Goal: Task Accomplishment & Management: Manage account settings

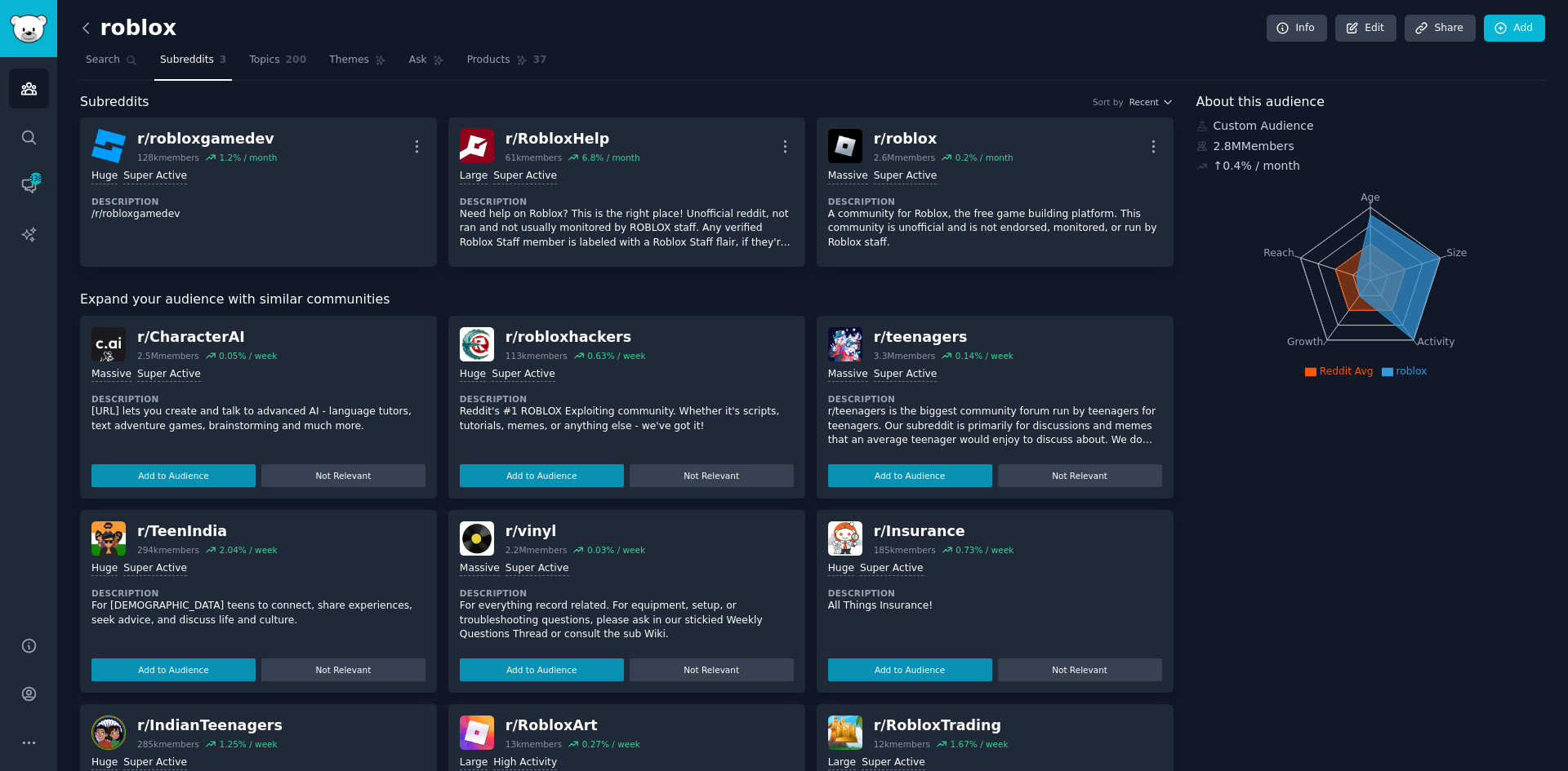
click at [89, 28] on icon at bounding box center [86, 28] width 17 height 17
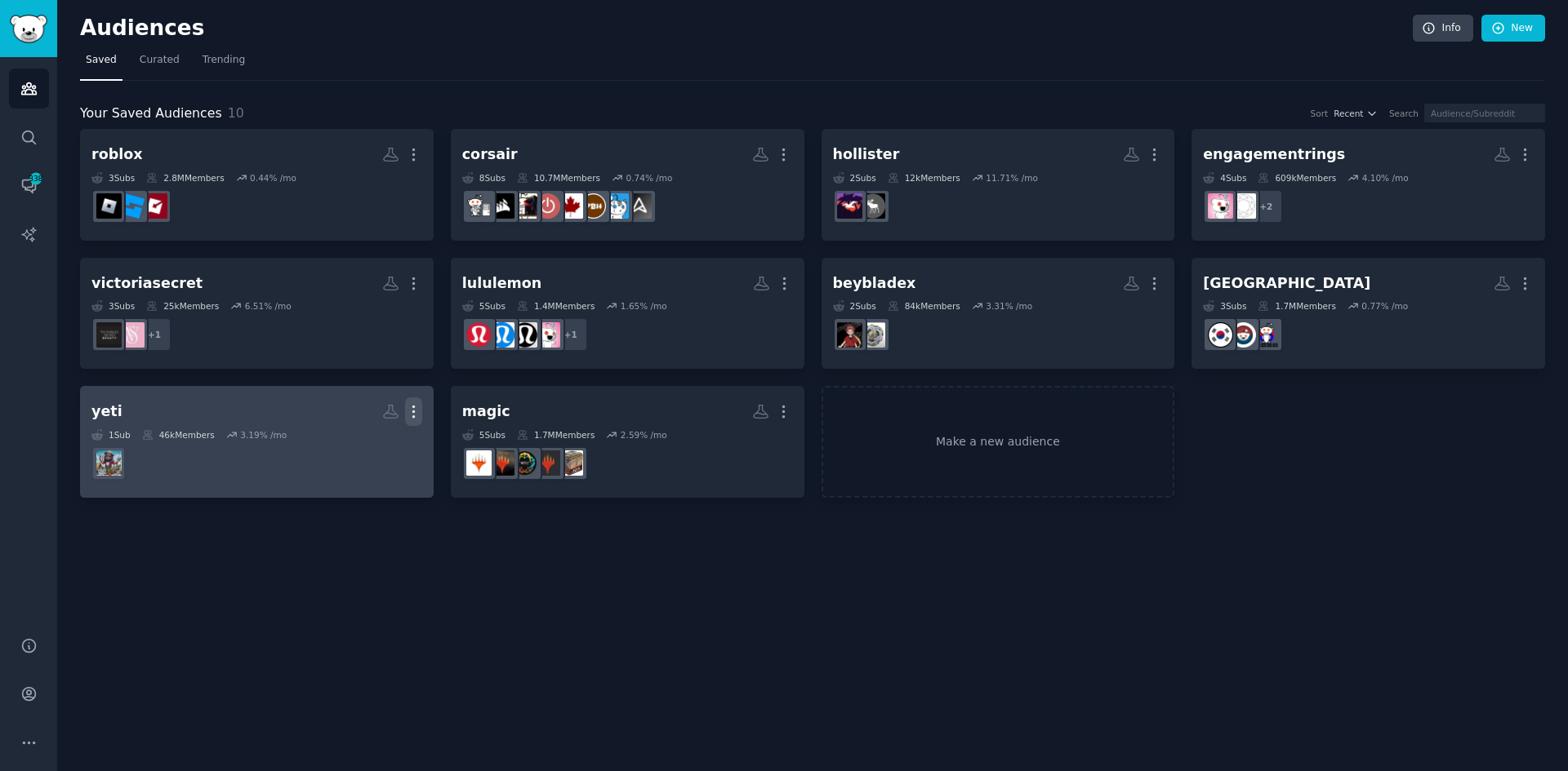
click at [419, 411] on icon "button" at bounding box center [413, 411] width 17 height 17
click at [363, 446] on p "Delete" at bounding box center [369, 446] width 38 height 17
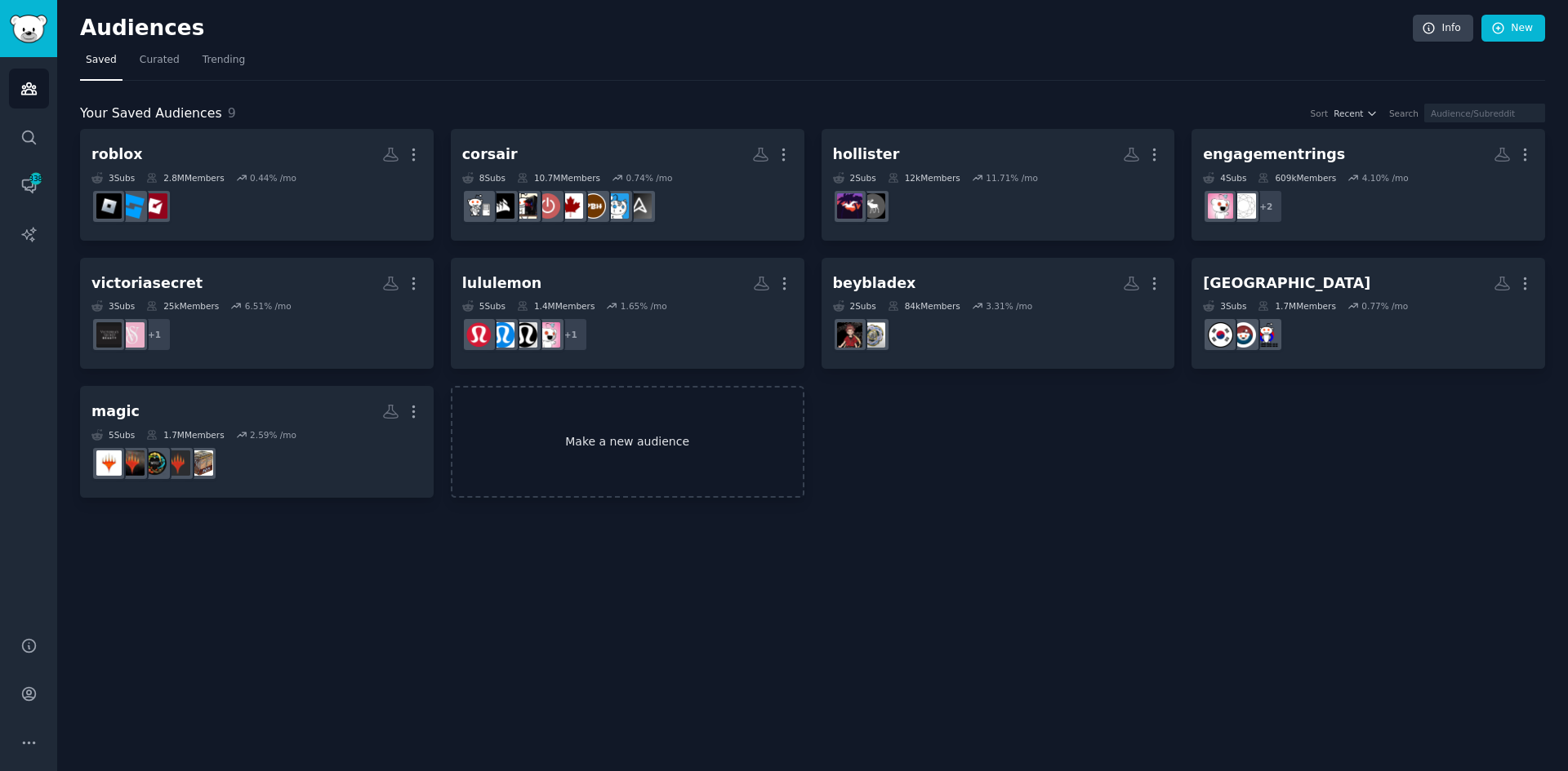
click at [641, 430] on link "Make a new audience" at bounding box center [628, 442] width 354 height 111
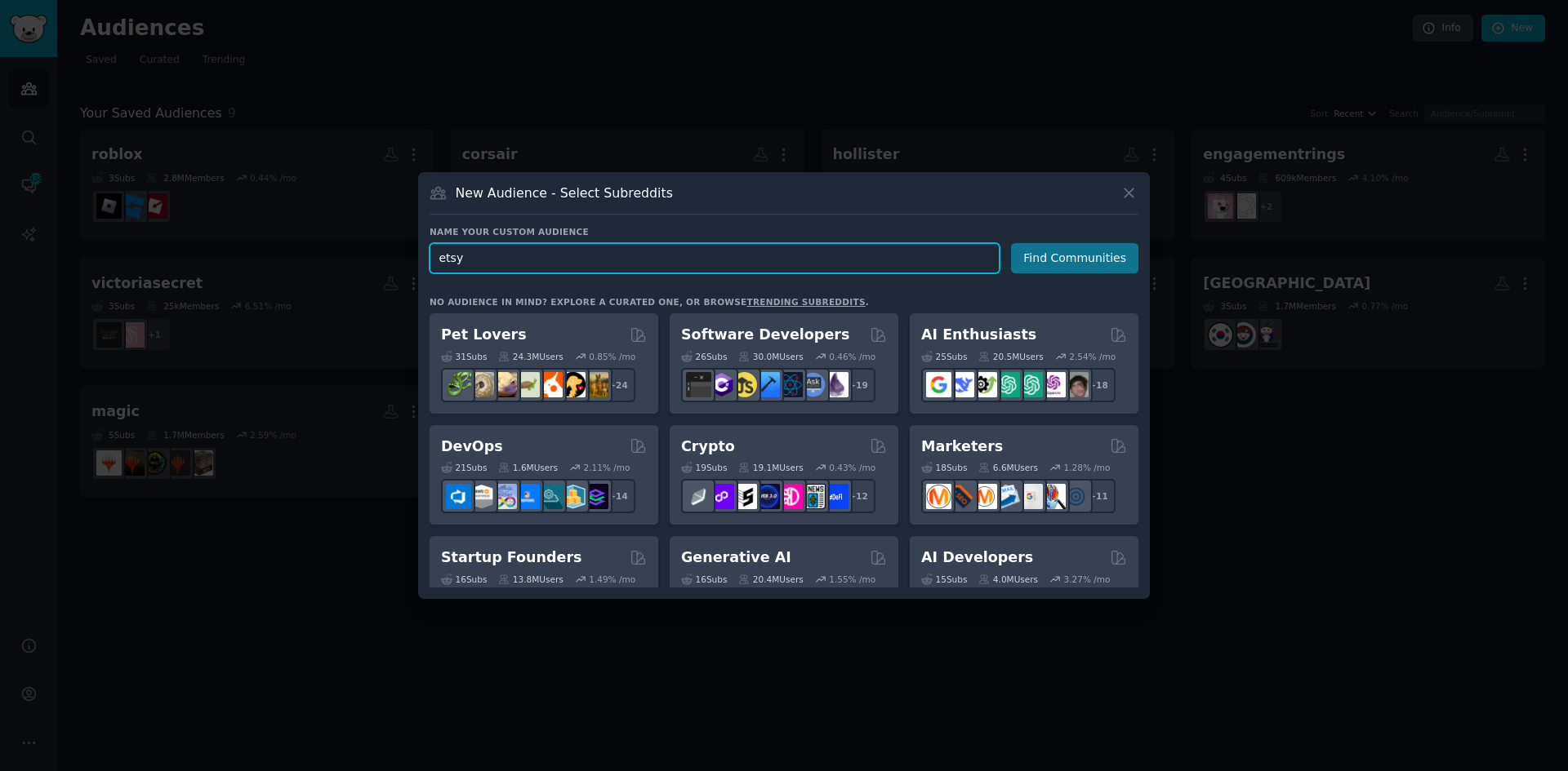
type input "etsy"
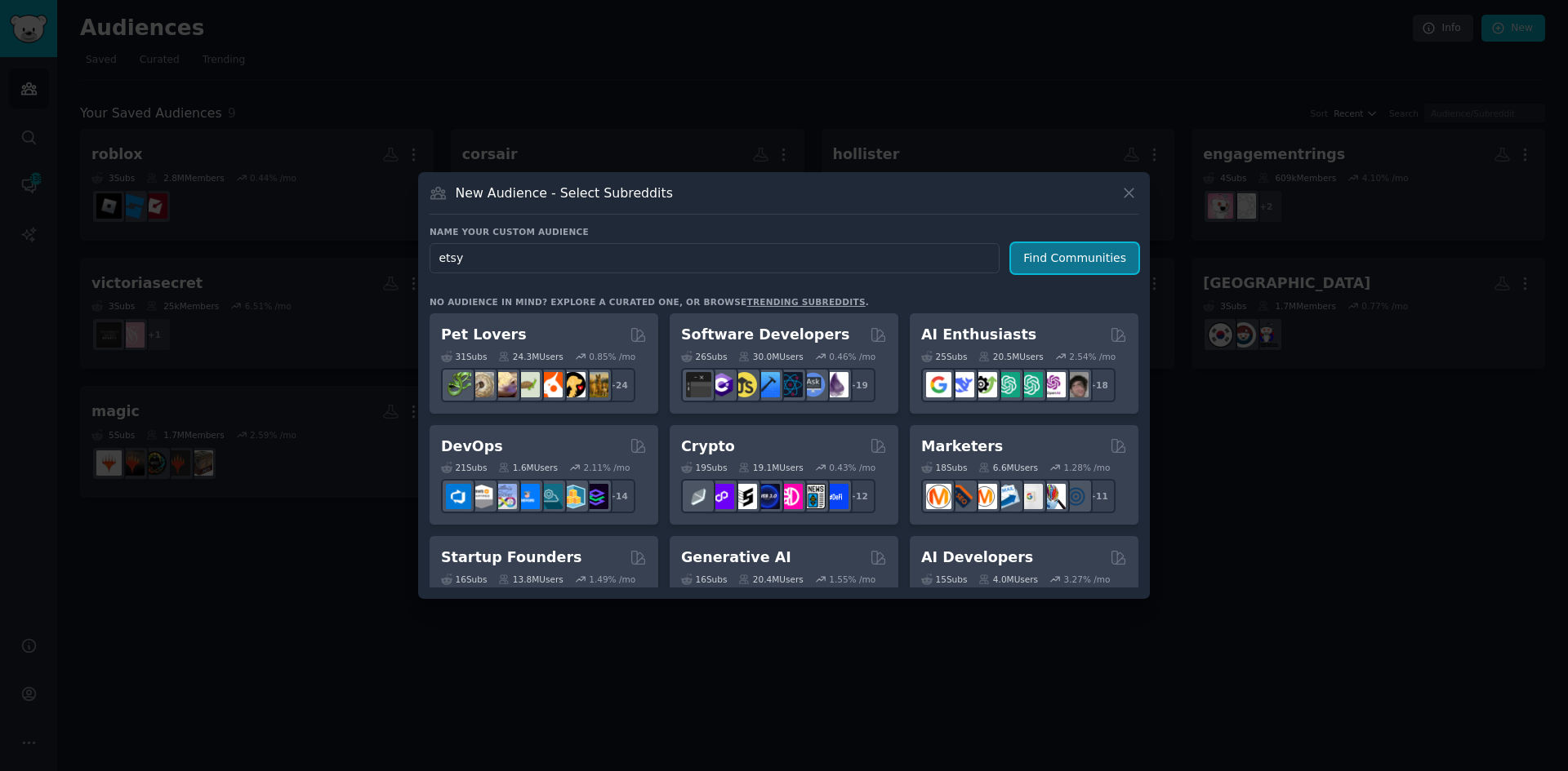
click at [1023, 260] on button "Find Communities" at bounding box center [1075, 258] width 127 height 30
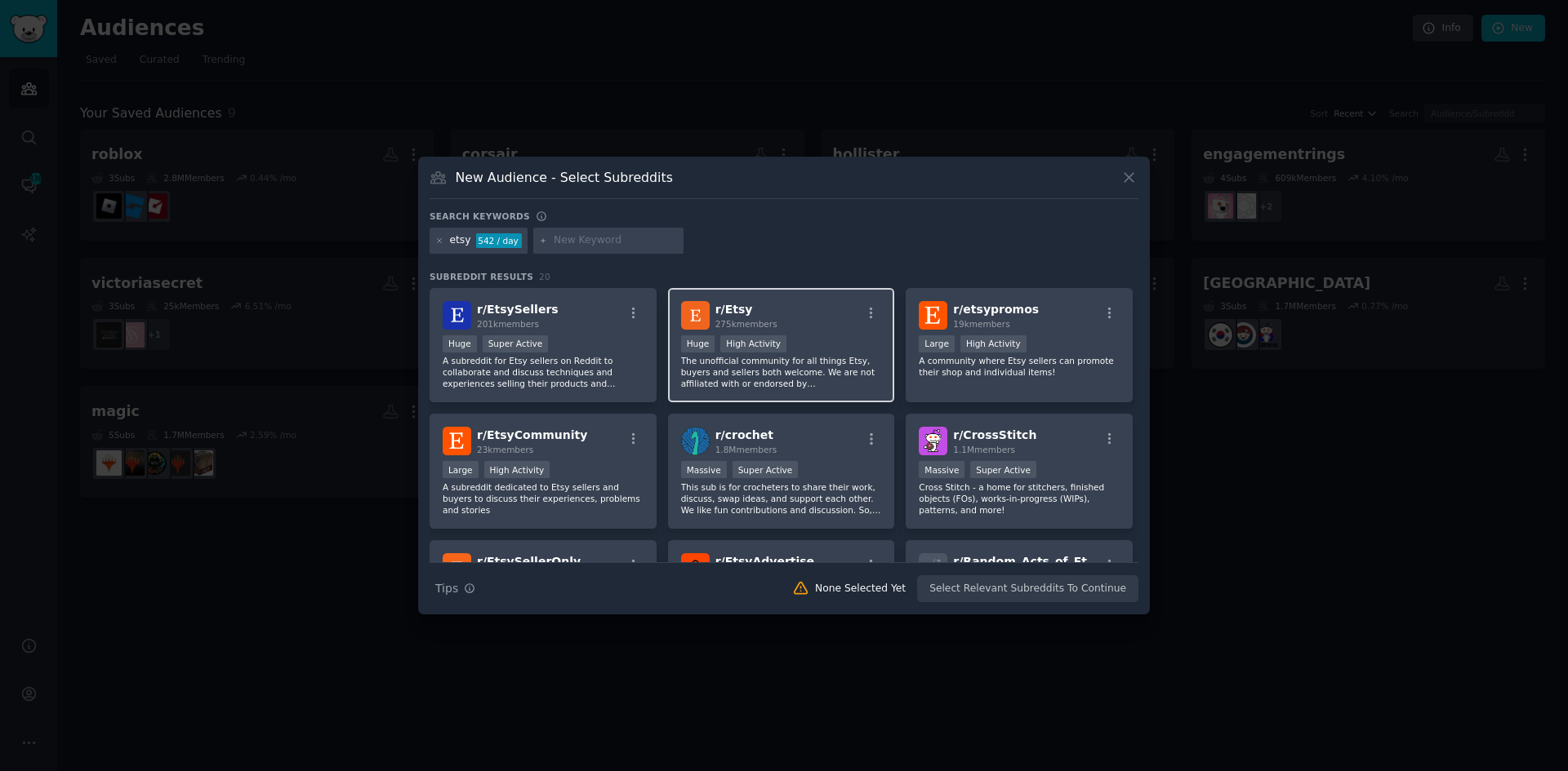
click at [823, 350] on div "Huge High Activity" at bounding box center [781, 345] width 201 height 20
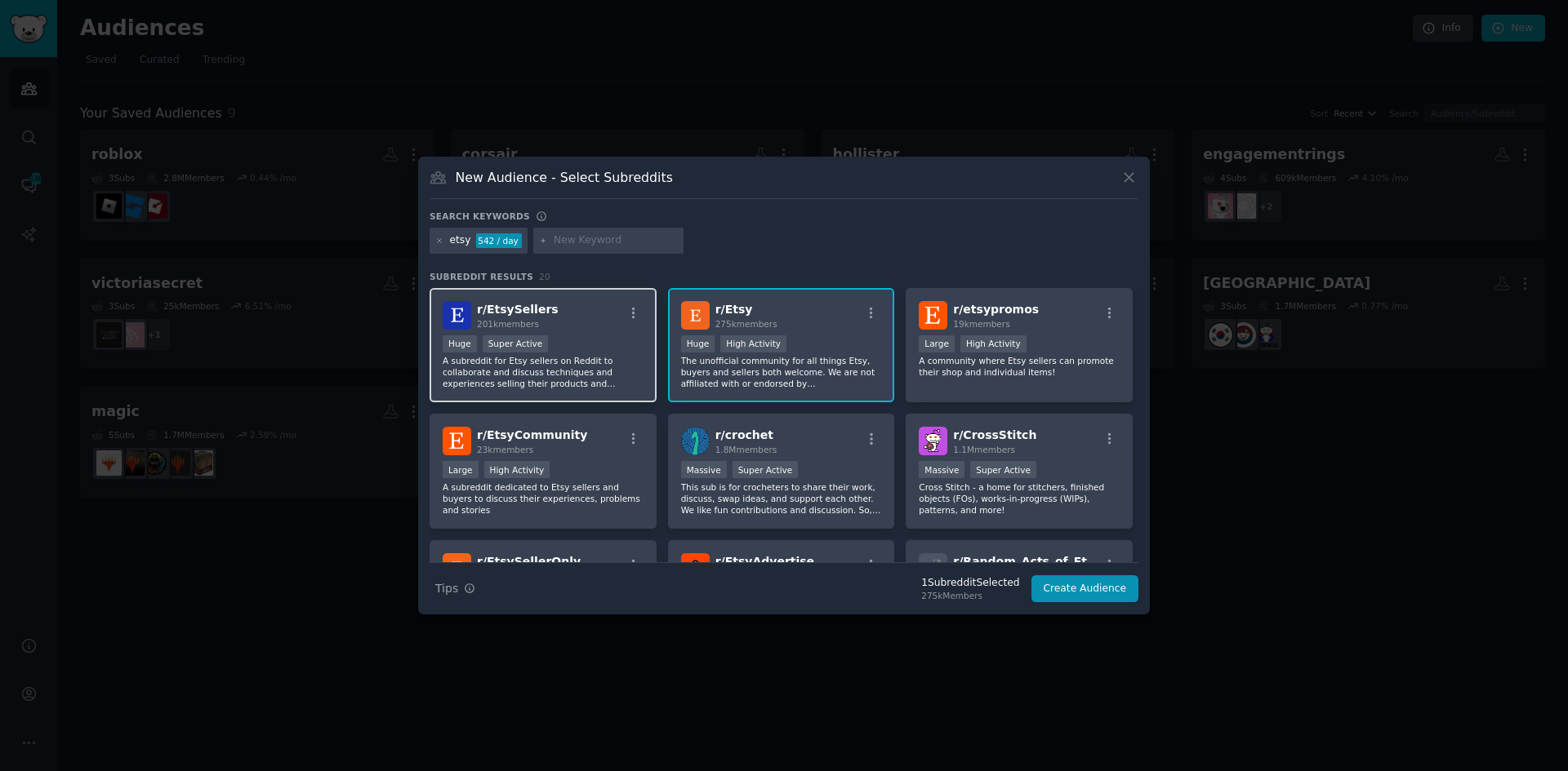
click at [619, 344] on div "Huge Super Active" at bounding box center [543, 345] width 201 height 20
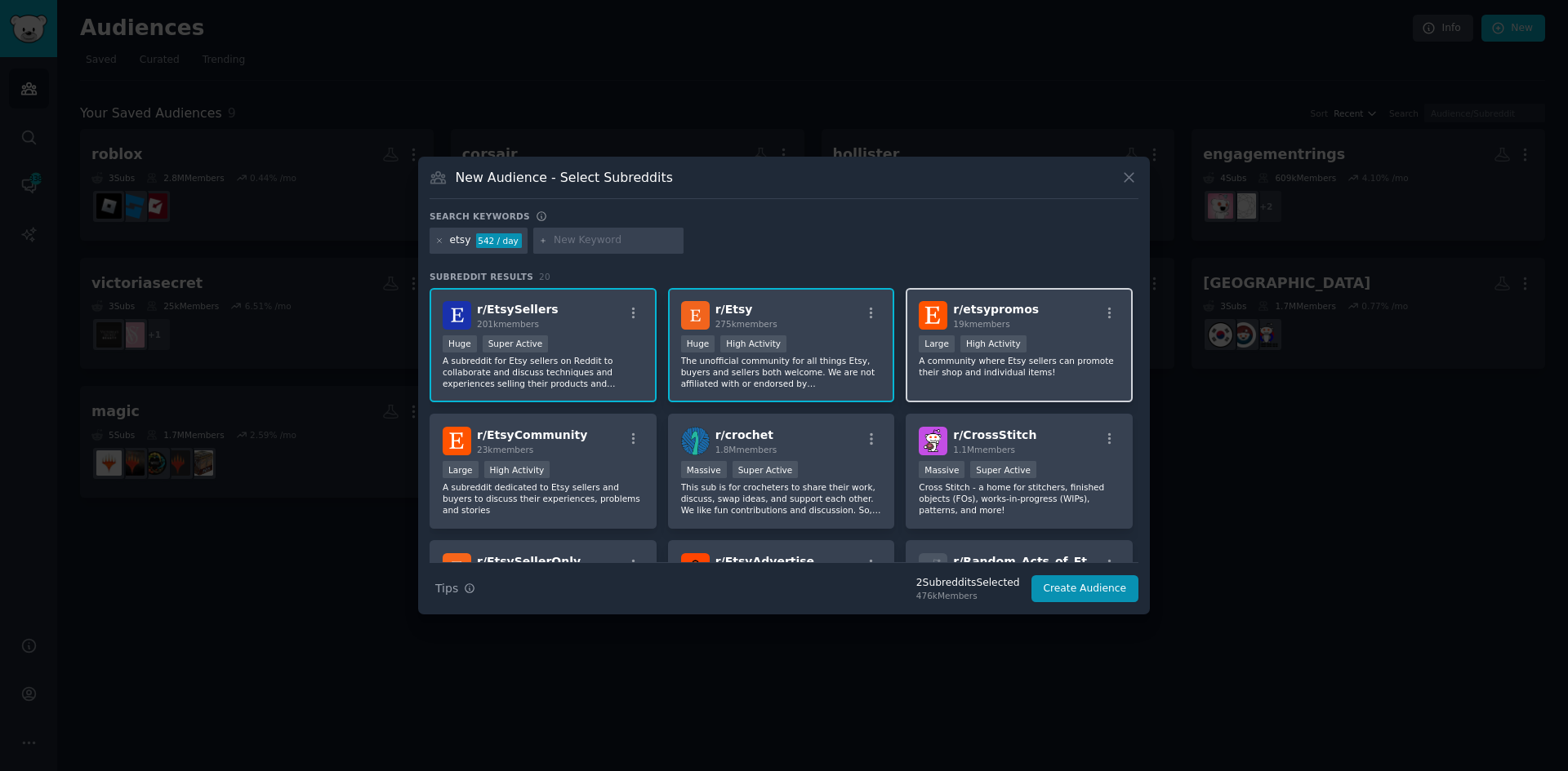
click at [1057, 346] on div "Large High Activity" at bounding box center [1020, 345] width 201 height 20
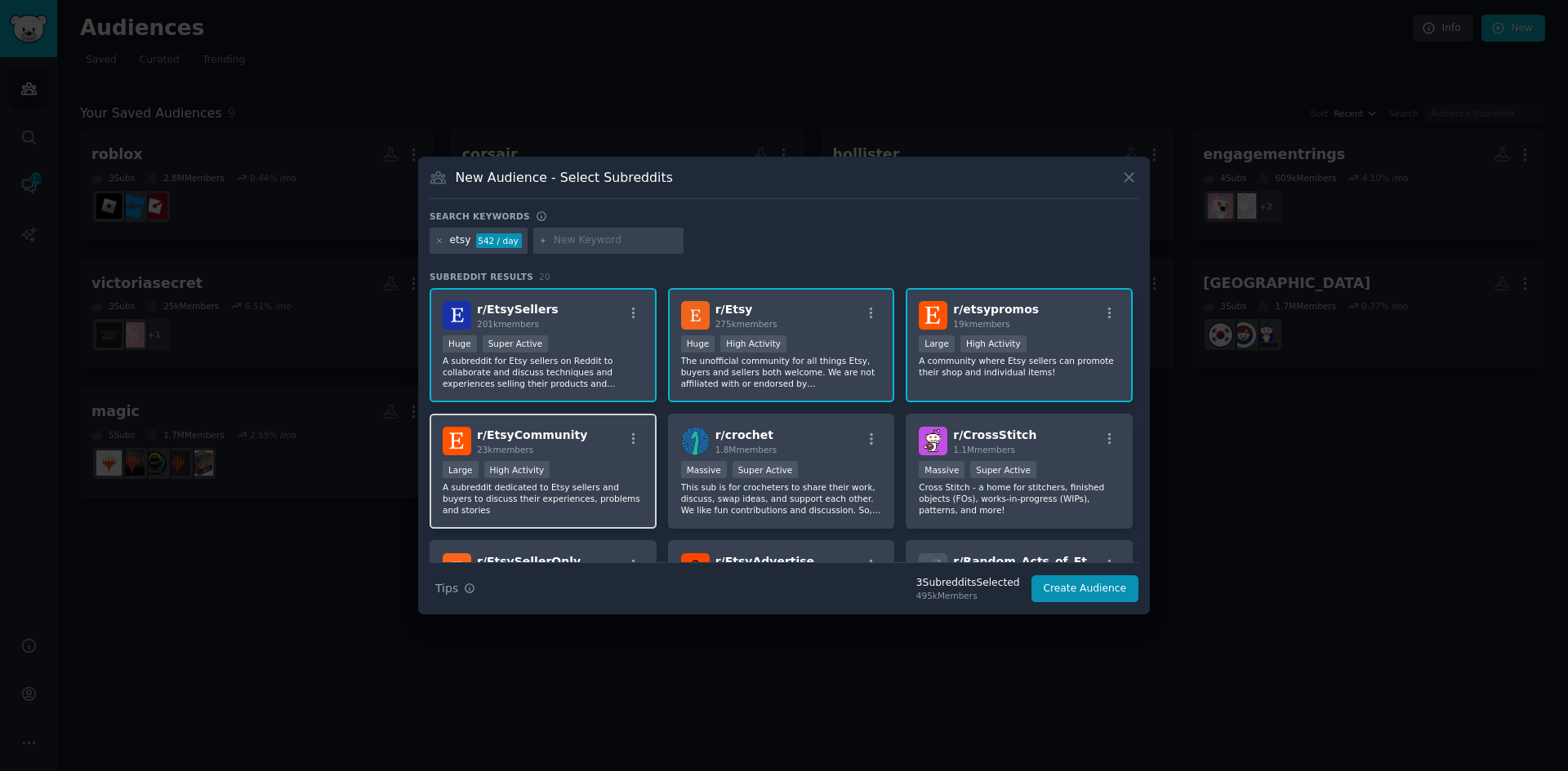
click at [633, 468] on div "Large High Activity" at bounding box center [543, 471] width 201 height 20
click at [1103, 611] on div "New Audience - Select Subreddits Search keywords etsy 542 / day Subreddit Resul…" at bounding box center [784, 386] width 732 height 458
click at [1100, 593] on button "Create Audience" at bounding box center [1085, 589] width 108 height 28
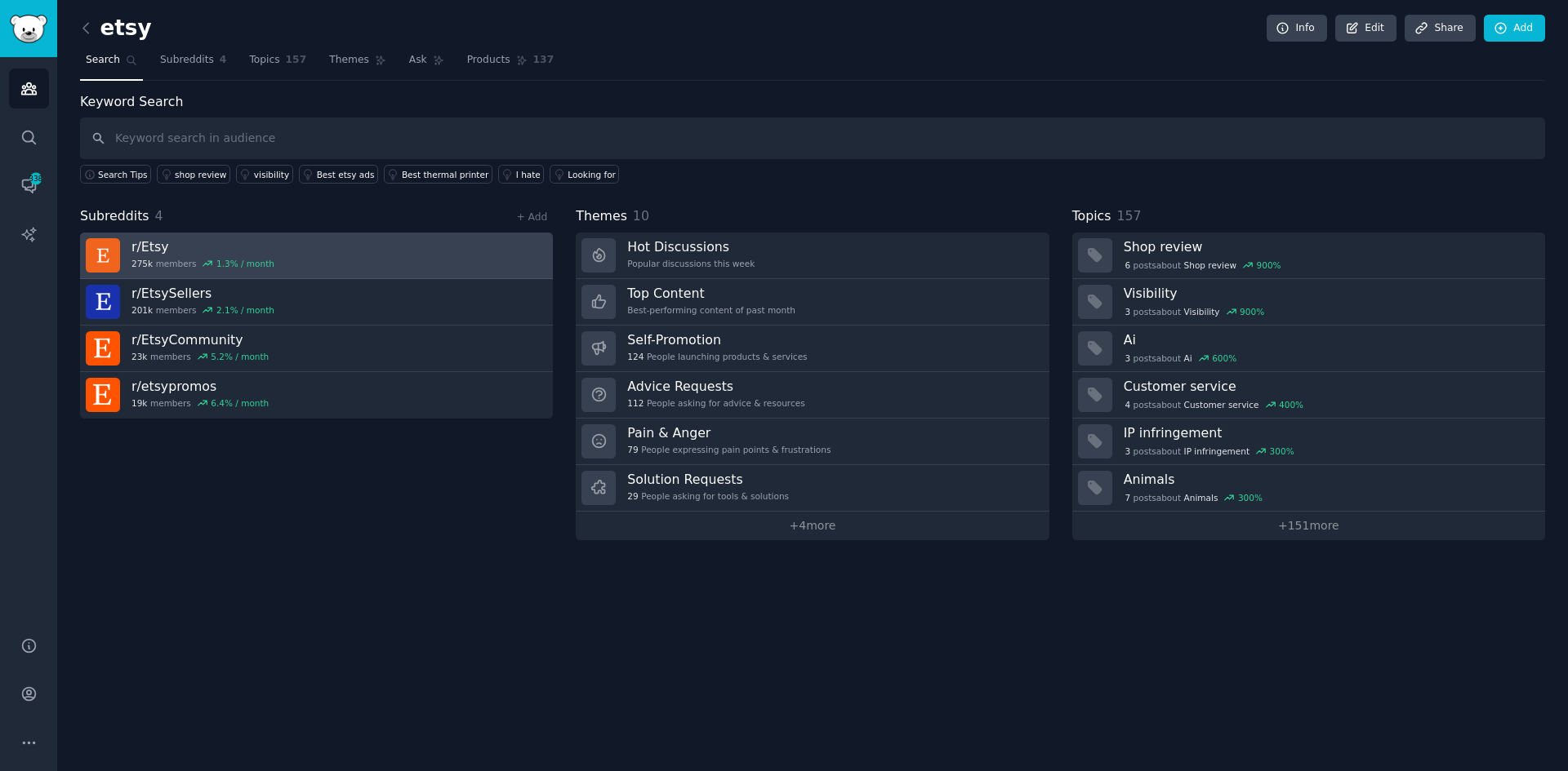
click at [311, 251] on link "r/ Etsy 275k members 1.3 % / month" at bounding box center [316, 256] width 473 height 47
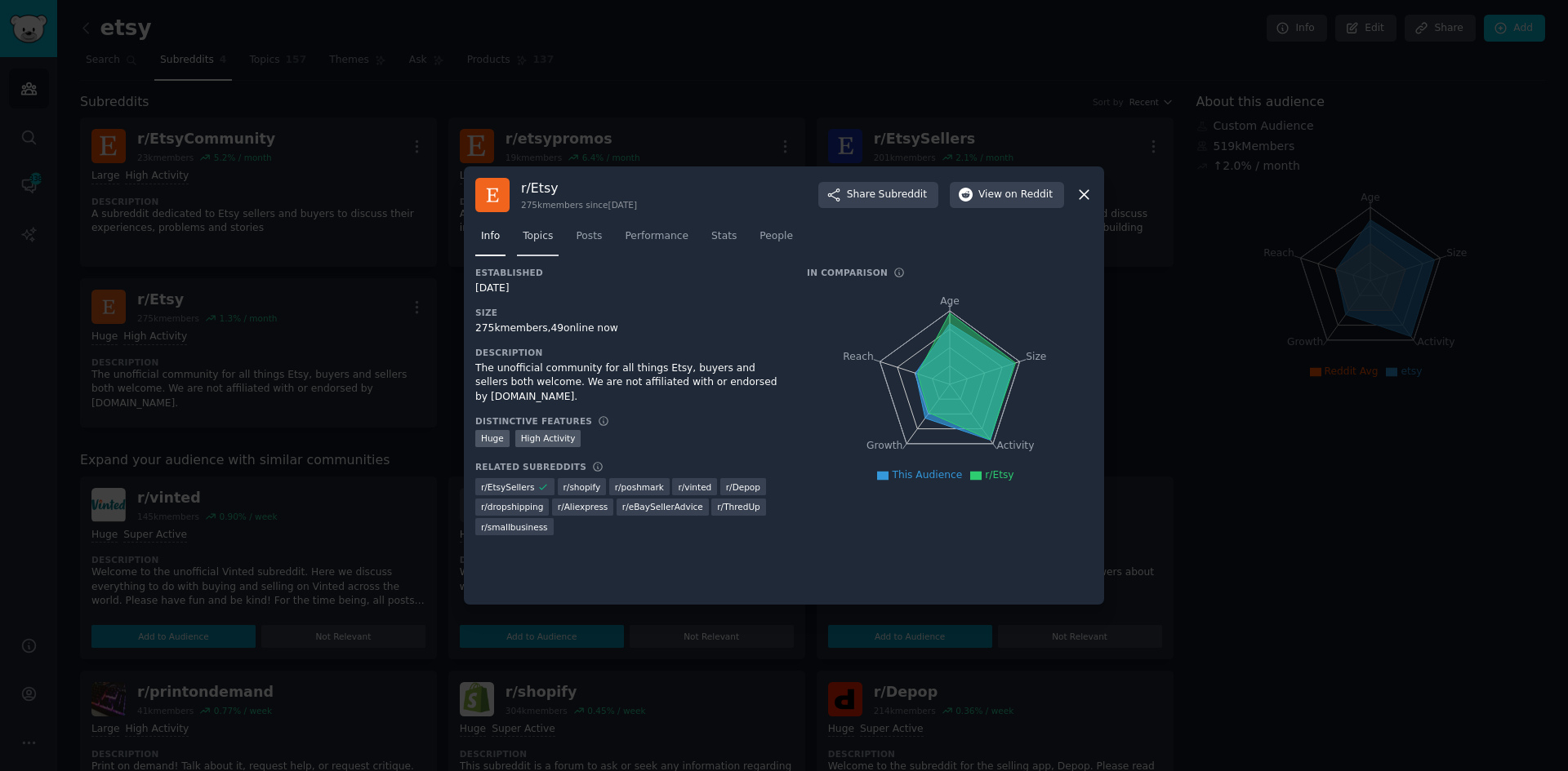
click at [546, 235] on span "Topics" at bounding box center [537, 237] width 30 height 15
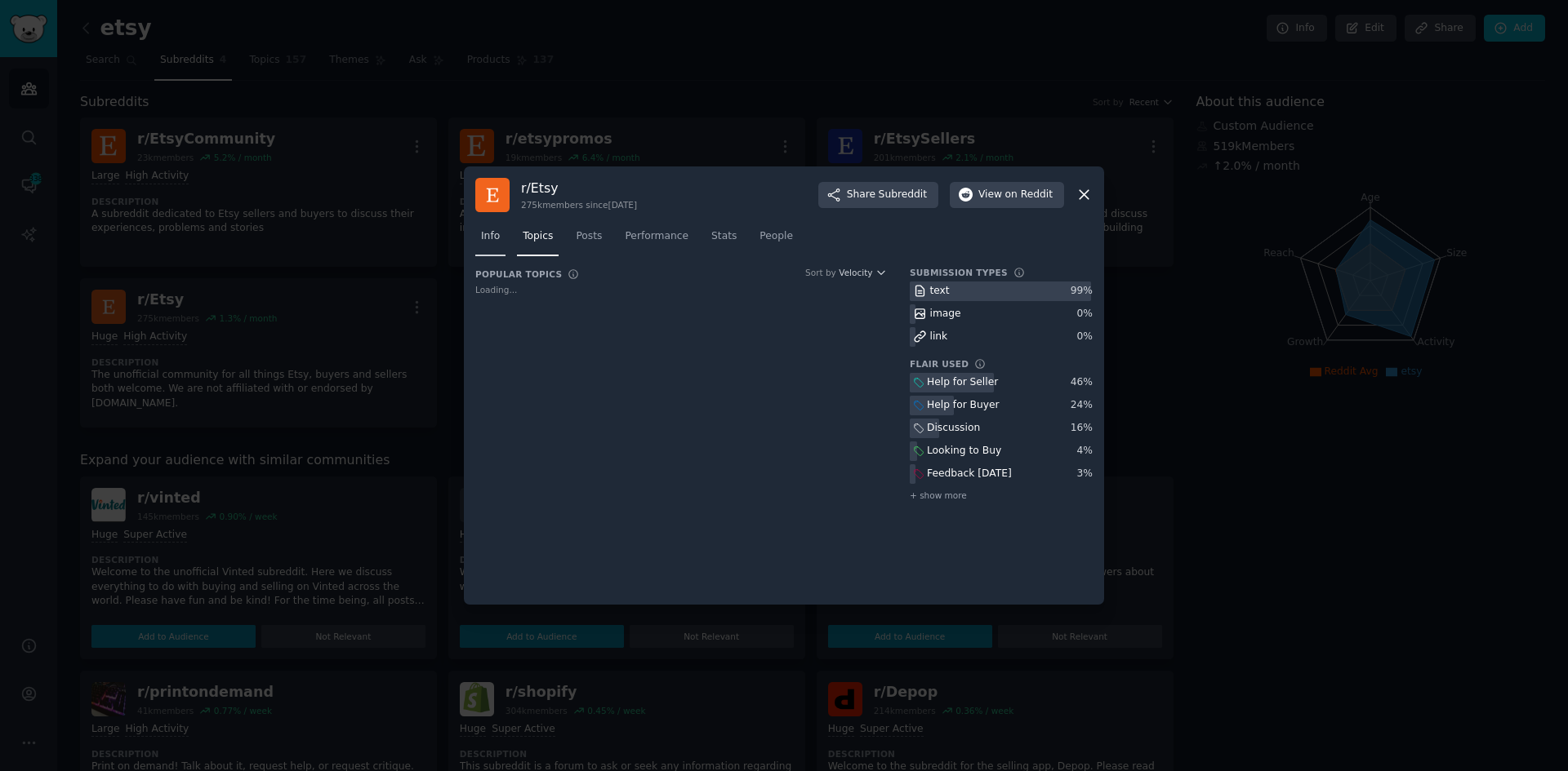
click at [485, 230] on span "Info" at bounding box center [491, 237] width 18 height 15
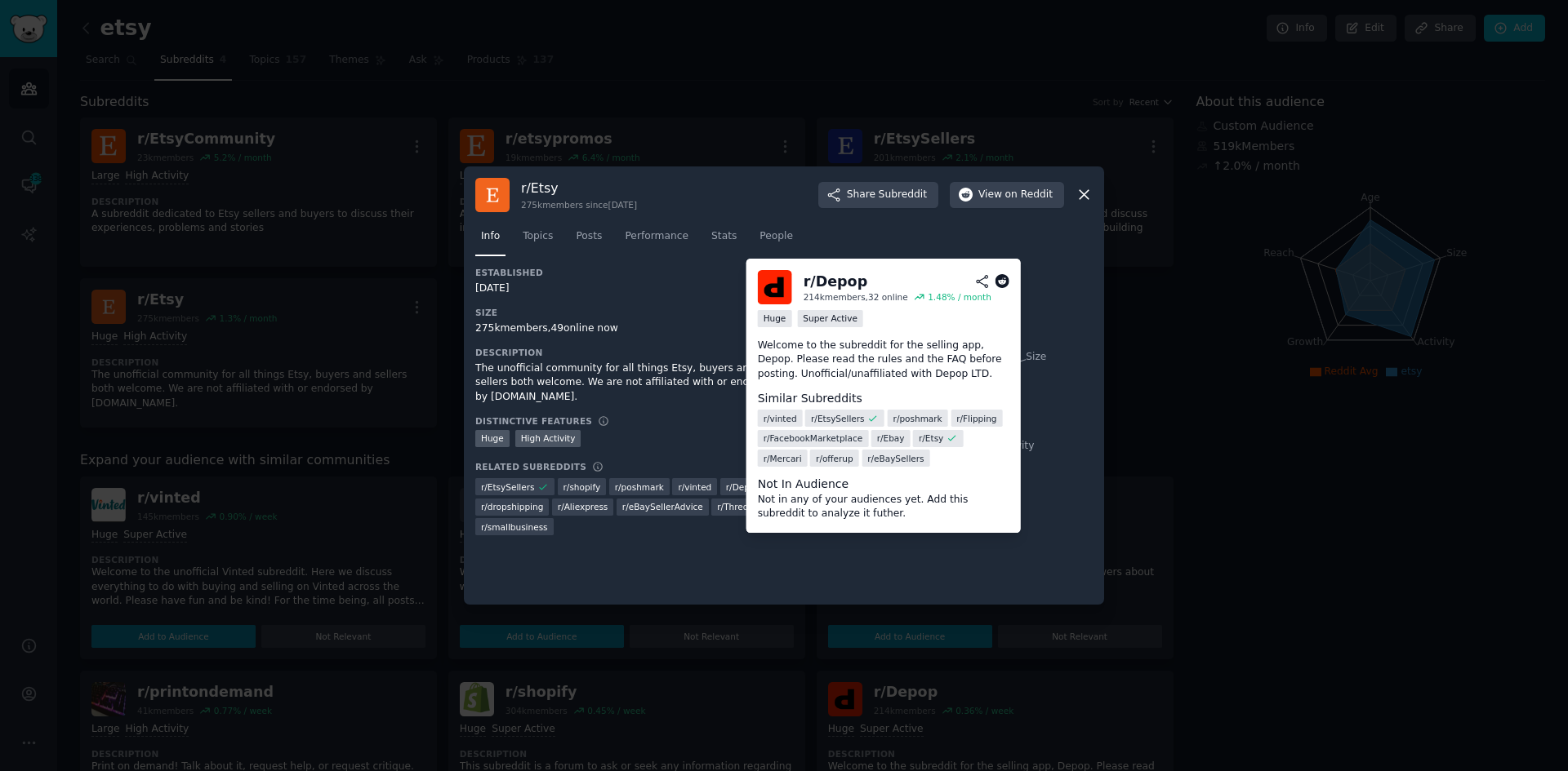
click at [726, 482] on span "r/ Depop" at bounding box center [743, 488] width 34 height 12
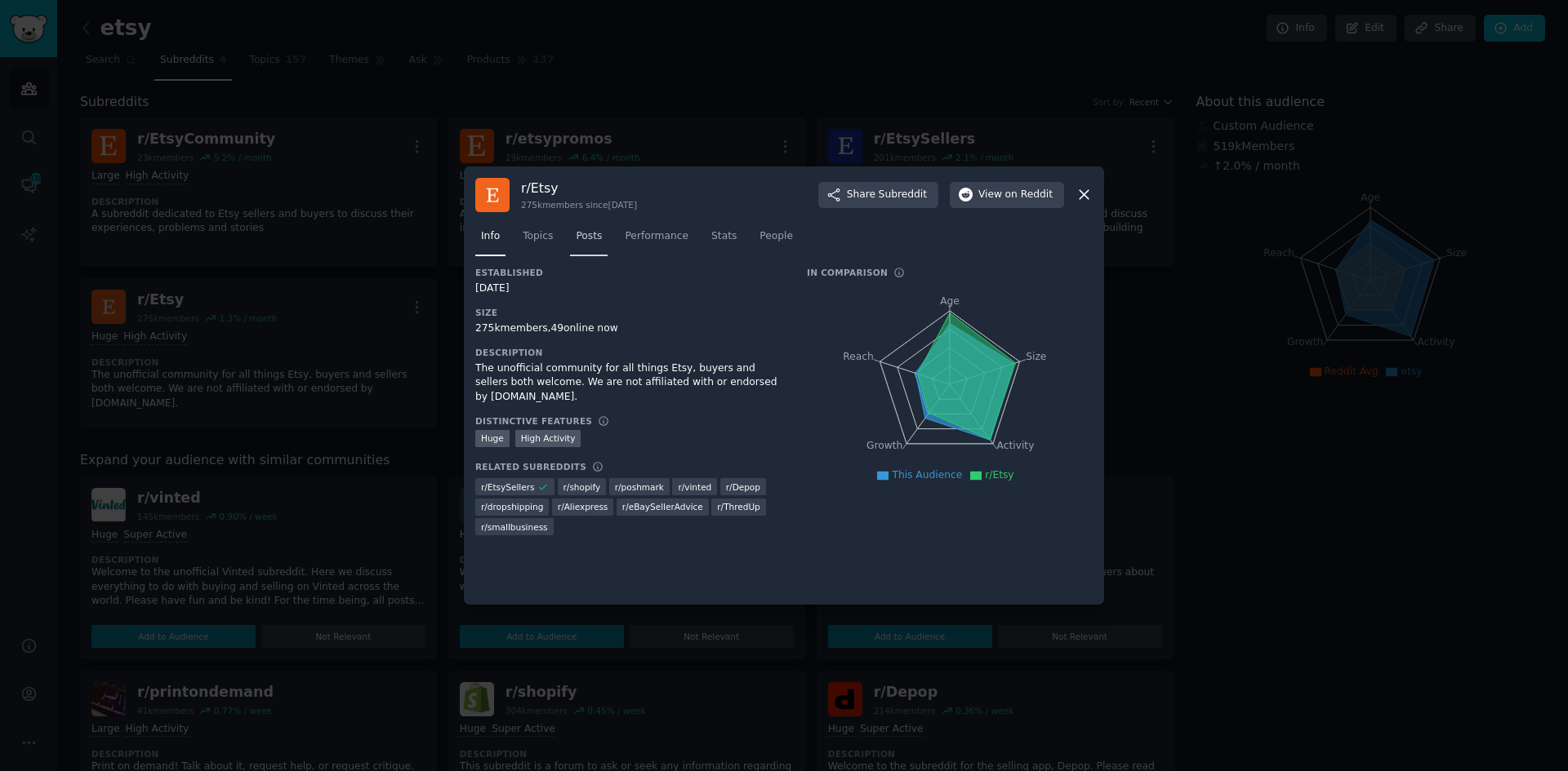
click at [570, 239] on link "Posts" at bounding box center [589, 241] width 38 height 34
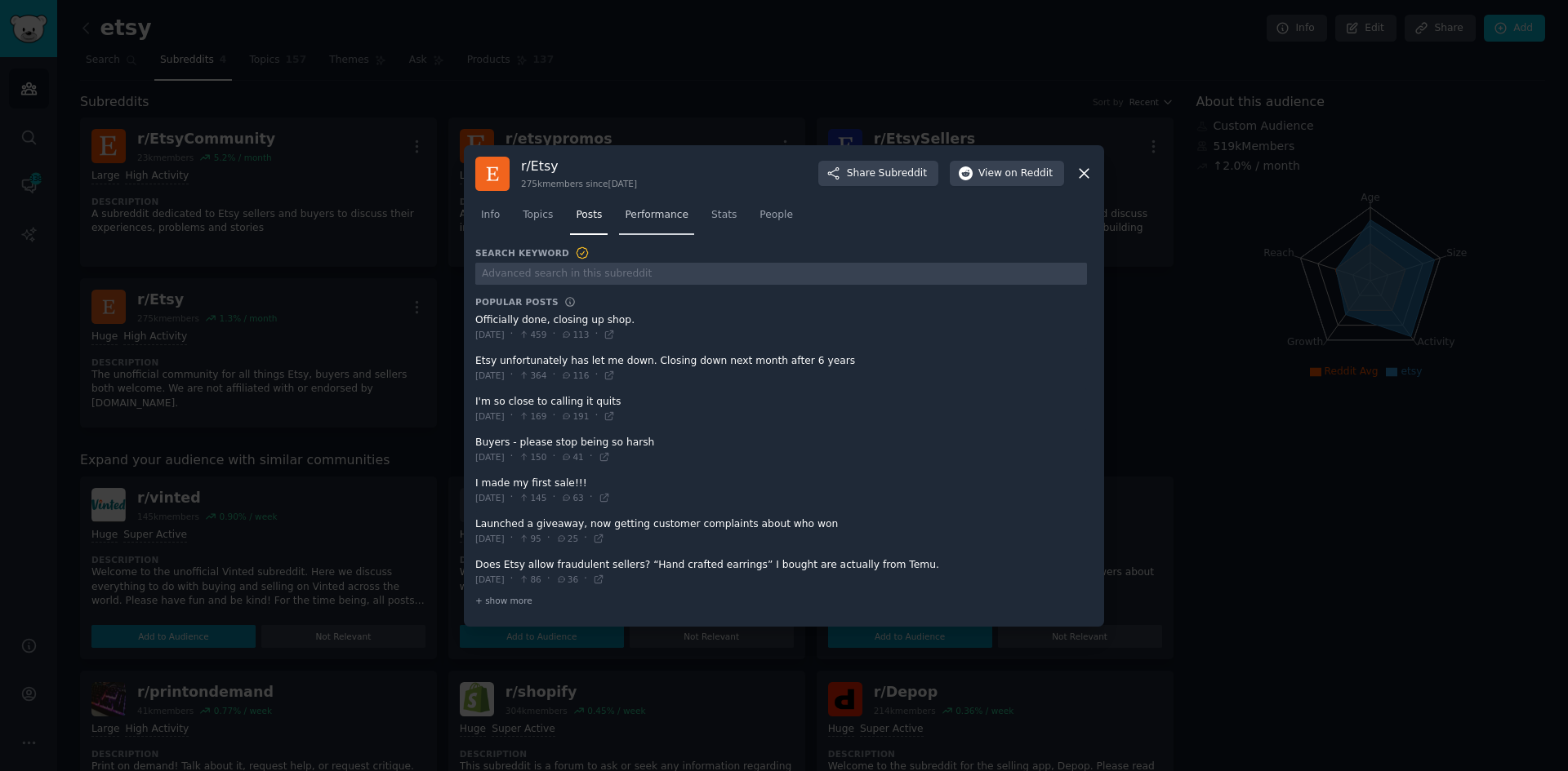
click at [631, 225] on link "Performance" at bounding box center [657, 220] width 75 height 34
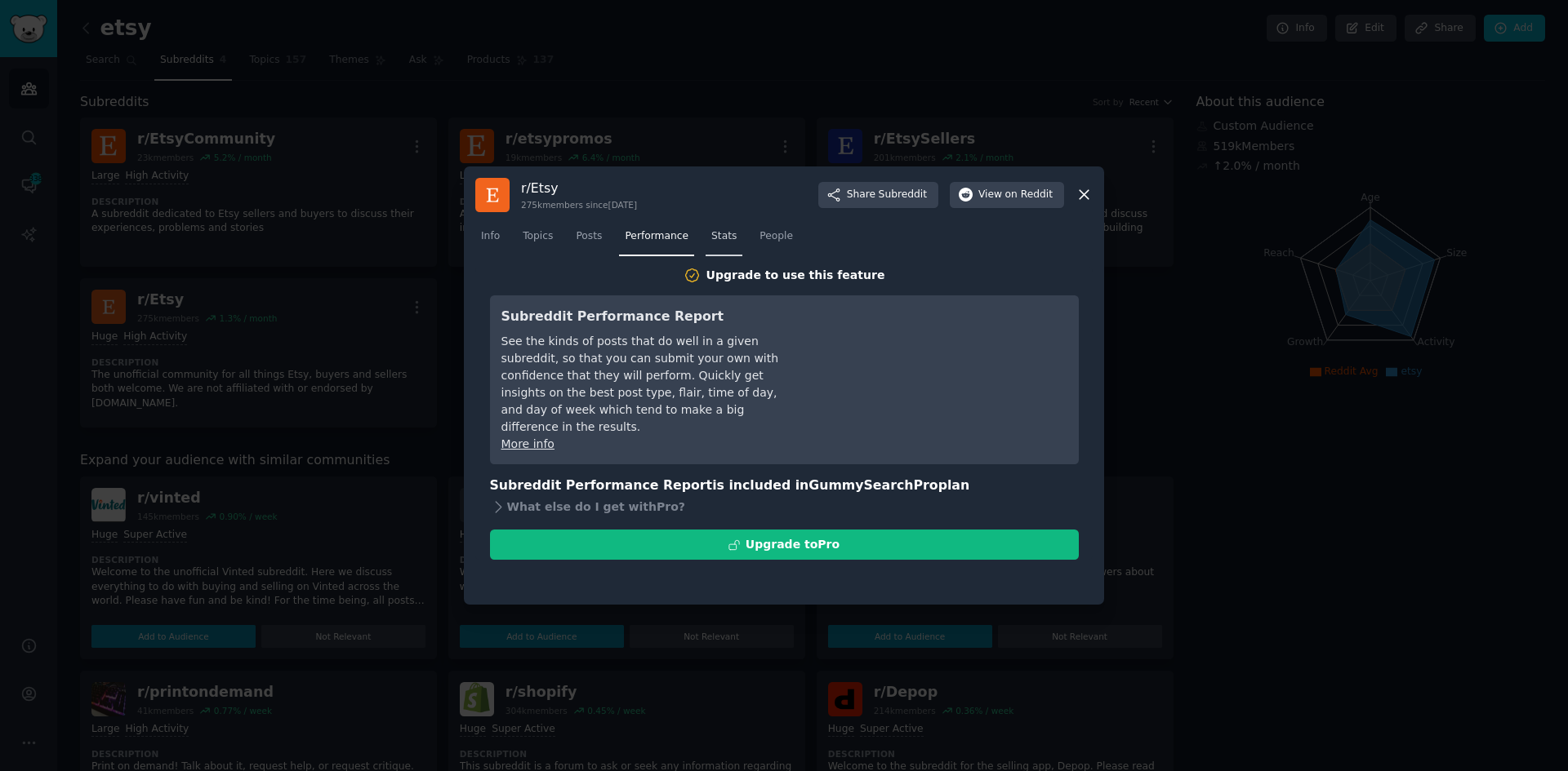
click at [705, 231] on link "Stats" at bounding box center [724, 241] width 37 height 34
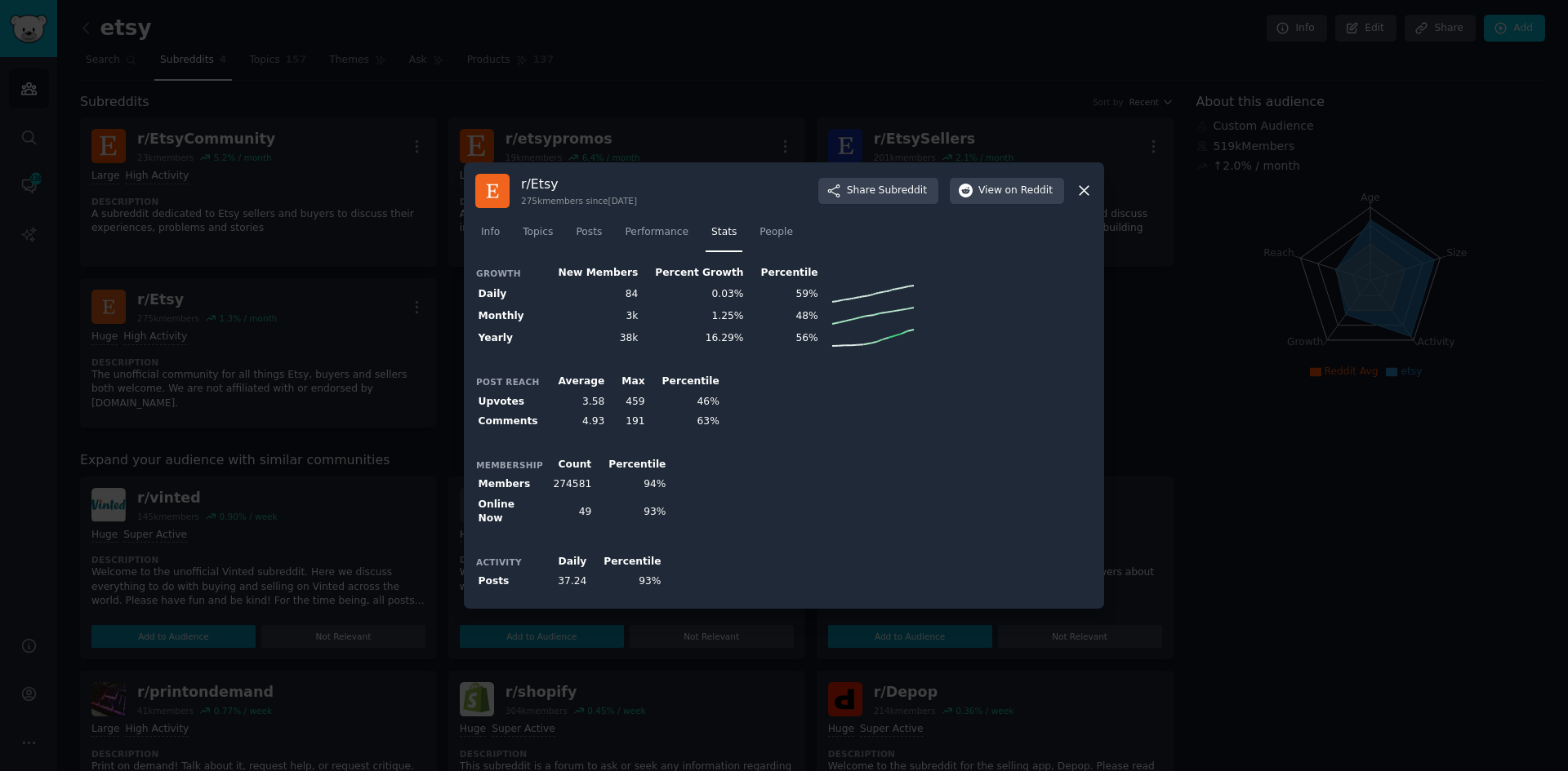
click at [345, 429] on div at bounding box center [784, 386] width 1568 height 771
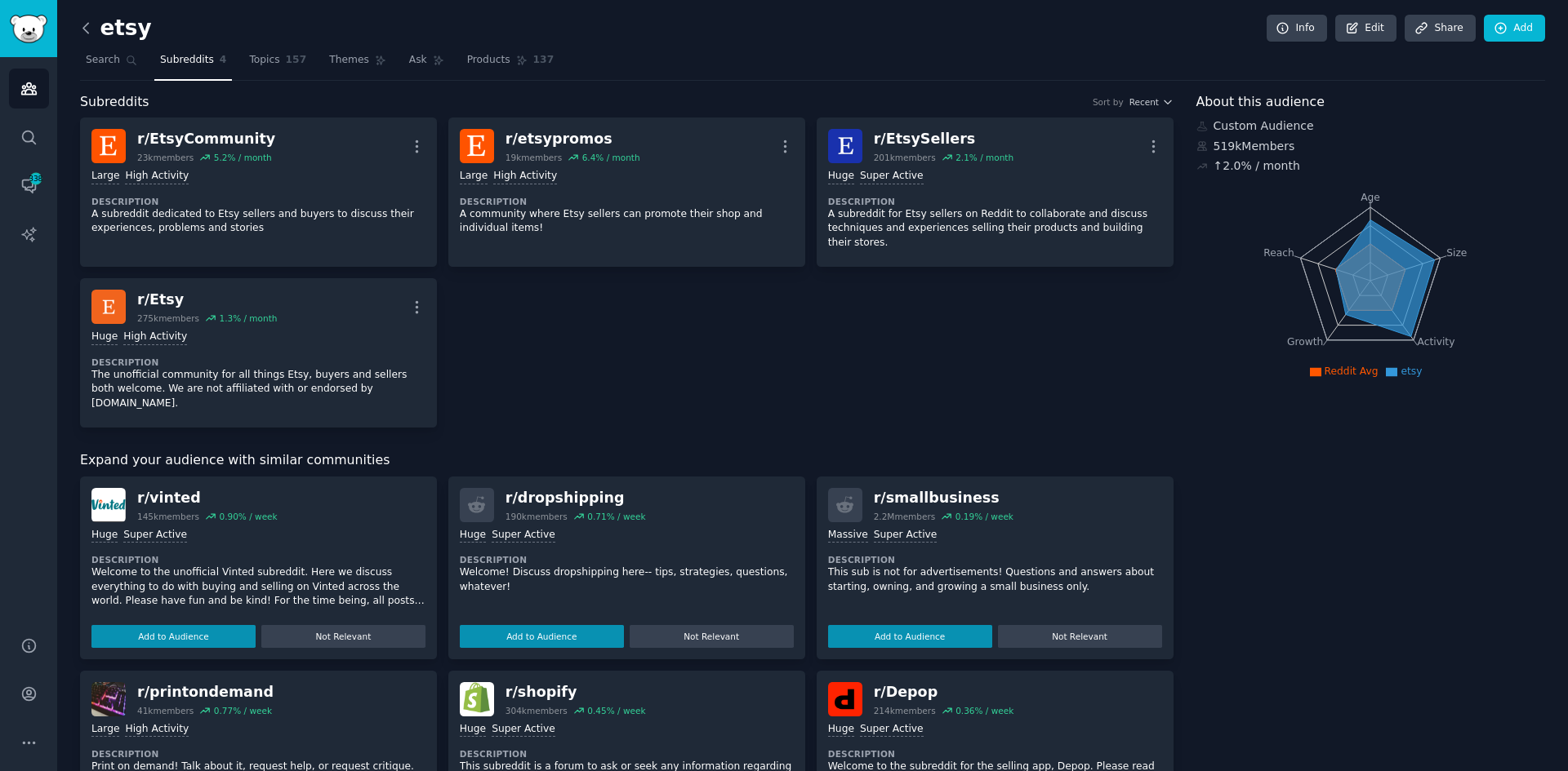
click at [87, 22] on icon at bounding box center [86, 28] width 17 height 17
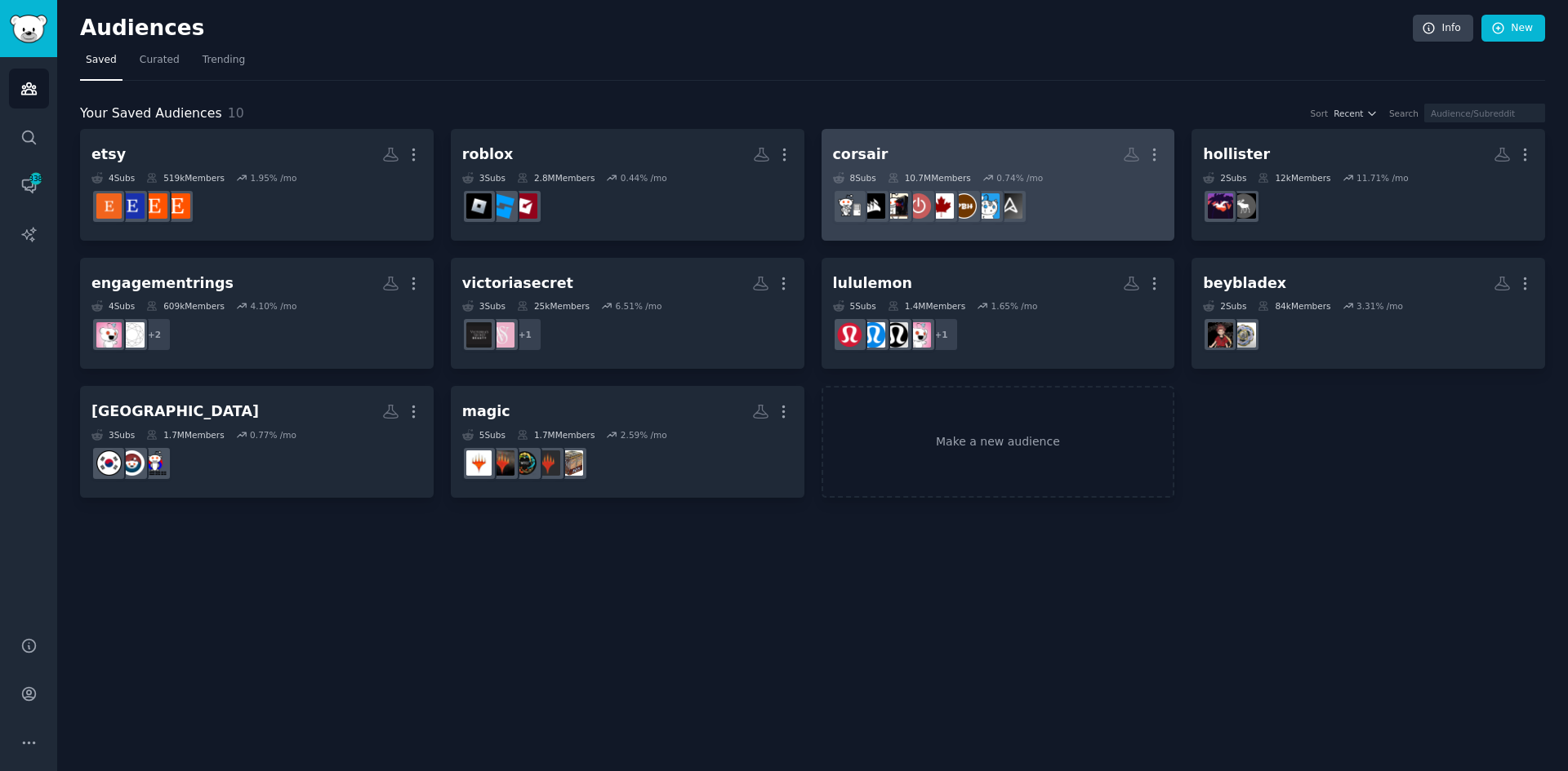
click at [1093, 197] on dd "r/ASUS" at bounding box center [998, 206] width 330 height 46
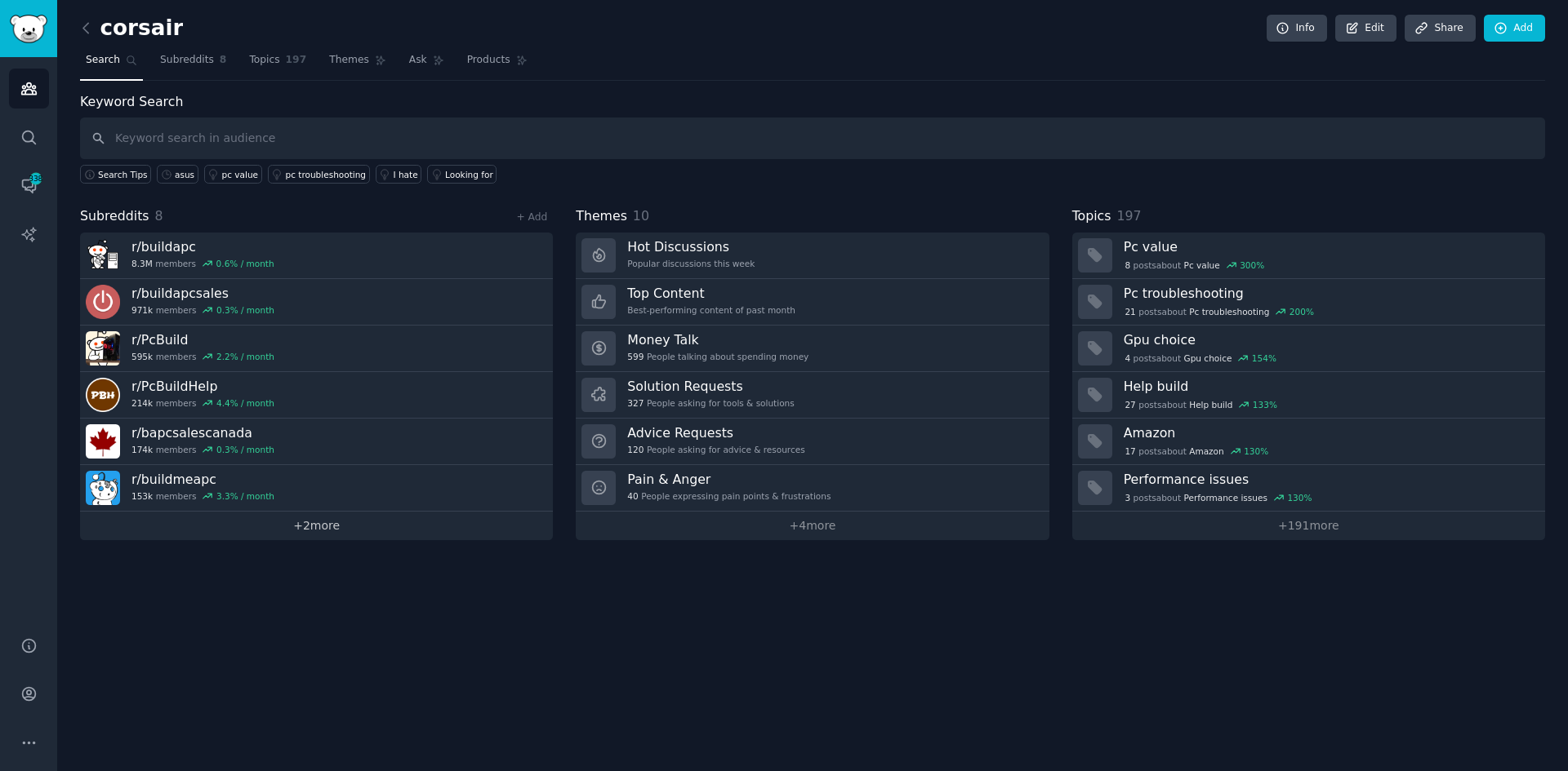
click at [343, 532] on link "+ 2 more" at bounding box center [316, 526] width 473 height 28
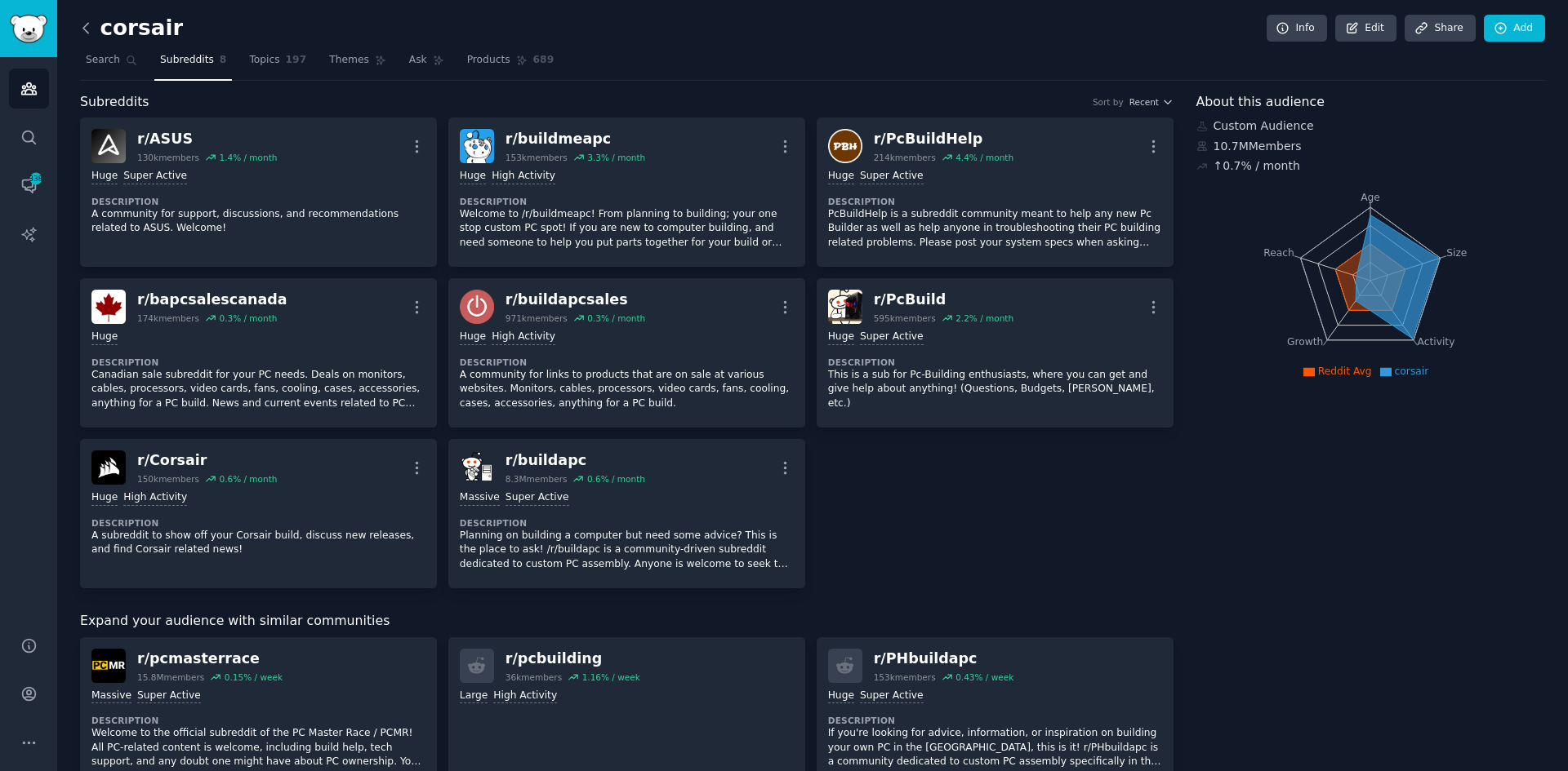
click at [87, 33] on icon at bounding box center [86, 28] width 5 height 10
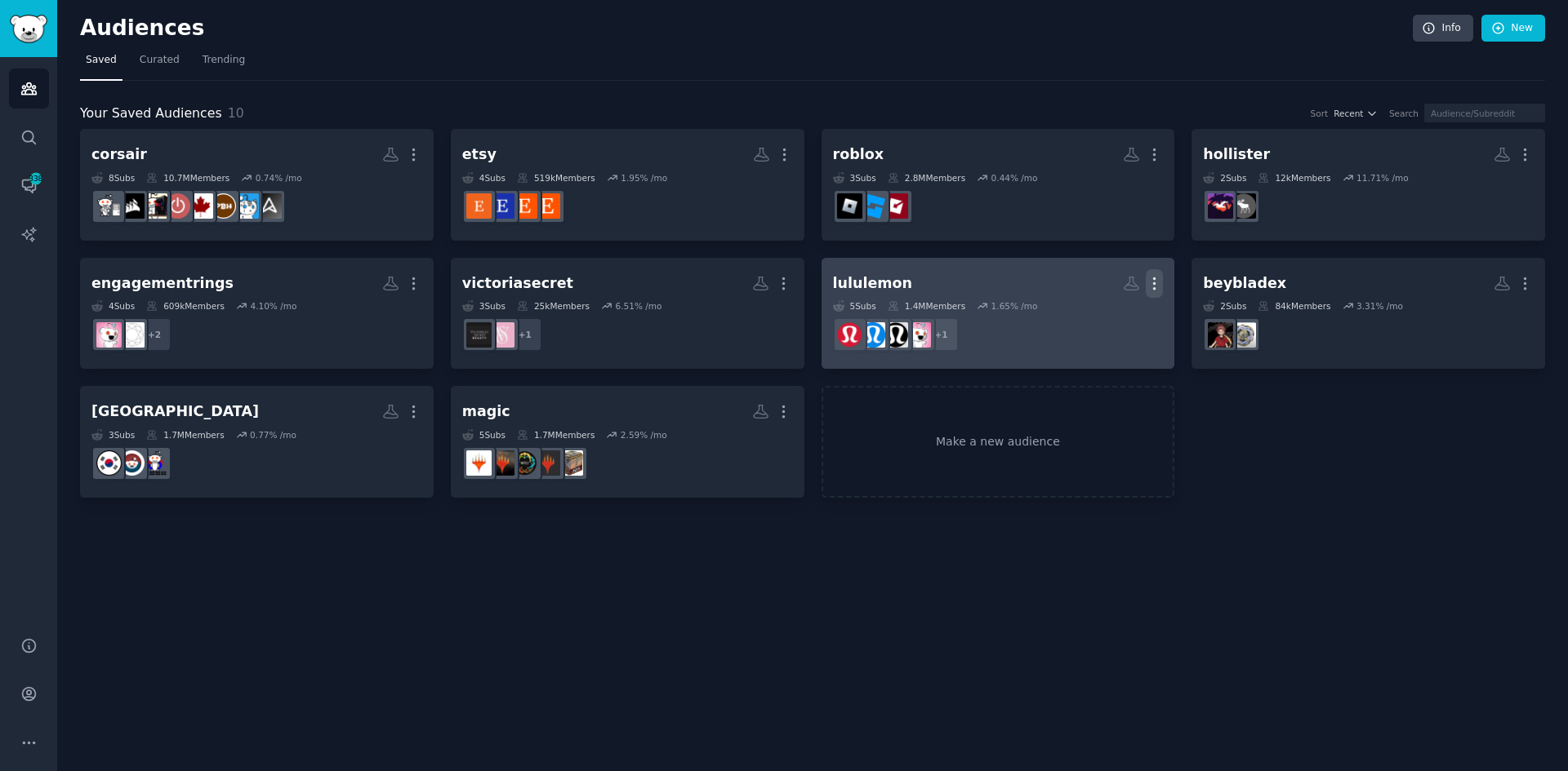
click at [1154, 291] on icon "button" at bounding box center [1154, 283] width 17 height 17
click at [1114, 315] on p "Delete" at bounding box center [1109, 318] width 38 height 17
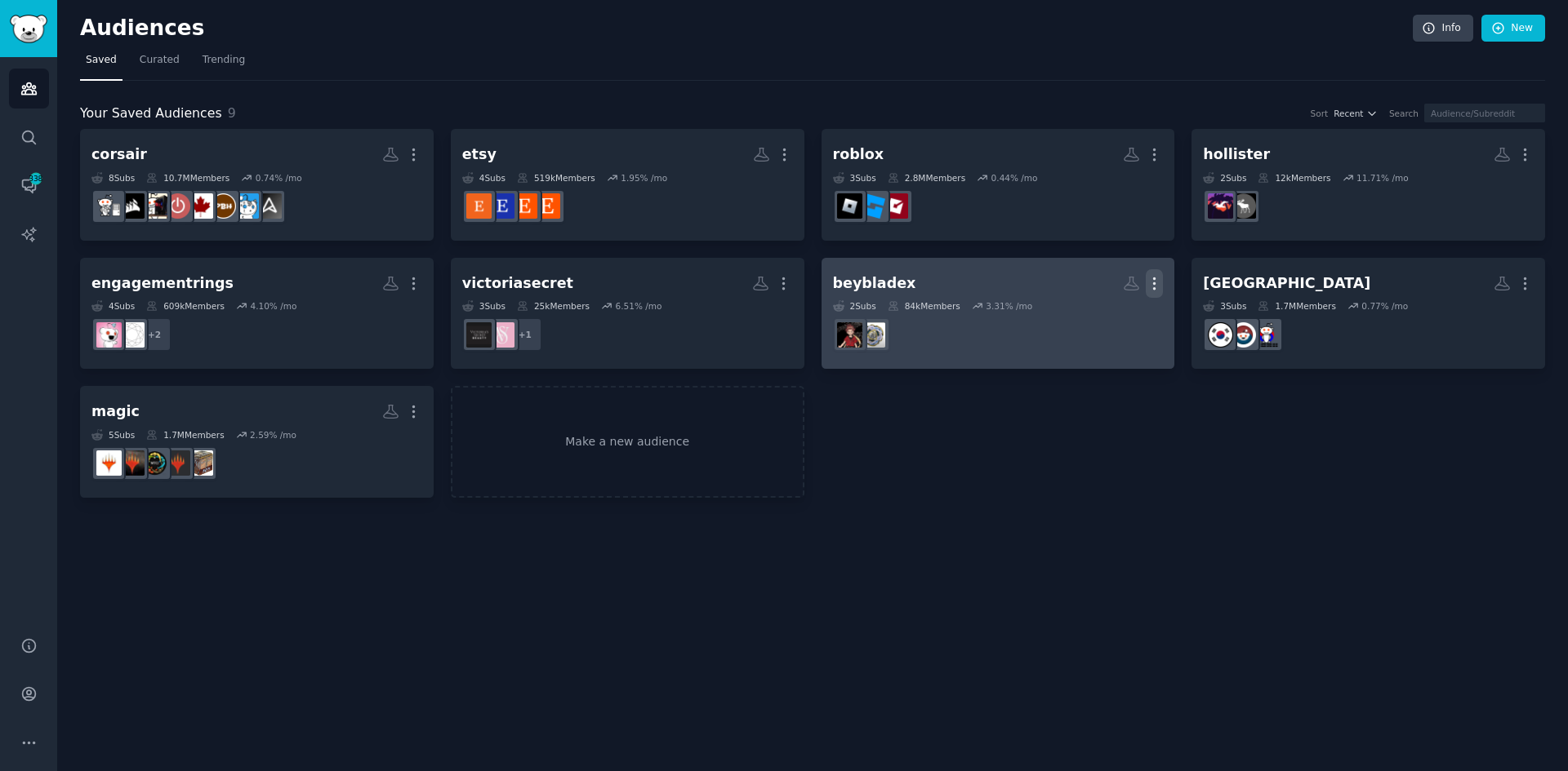
click at [1155, 277] on icon "button" at bounding box center [1154, 283] width 17 height 17
click at [1127, 318] on p "Delete" at bounding box center [1109, 318] width 38 height 17
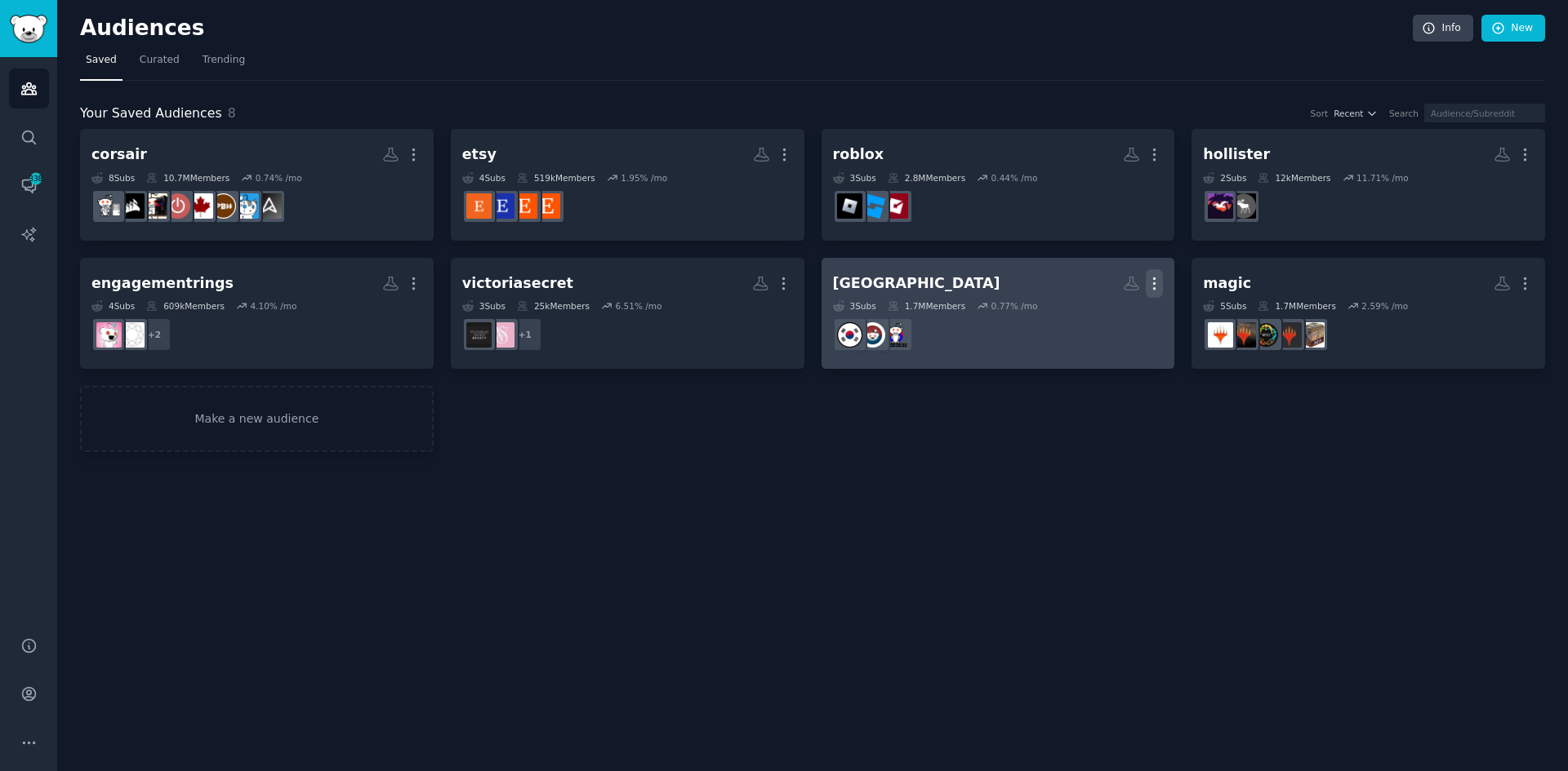
click at [1150, 285] on icon "button" at bounding box center [1154, 283] width 17 height 17
click at [1095, 320] on p "Delete" at bounding box center [1109, 318] width 38 height 17
